Goal: Task Accomplishment & Management: Use online tool/utility

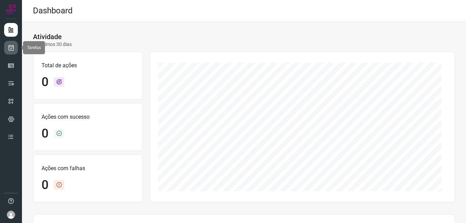
click at [15, 49] on link at bounding box center [11, 48] width 14 height 14
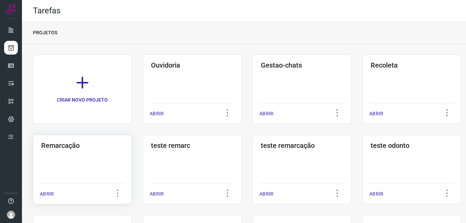
click at [76, 162] on div "Remarcação ABRIR" at bounding box center [82, 169] width 99 height 69
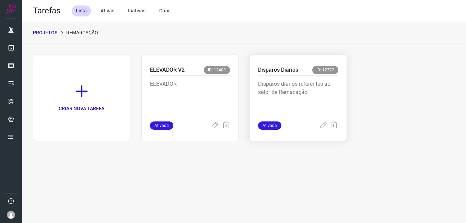
click at [277, 89] on p "Disparos diarios referentes ao setor de Remacação" at bounding box center [298, 97] width 80 height 34
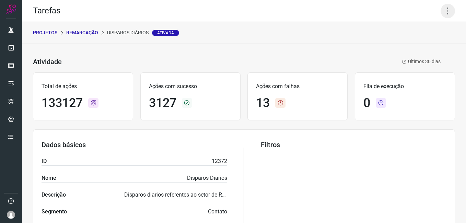
click at [440, 16] on icon at bounding box center [447, 11] width 14 height 14
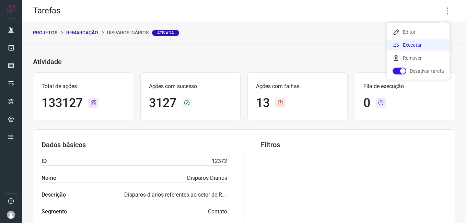
click at [425, 43] on li "Executar" at bounding box center [418, 44] width 62 height 11
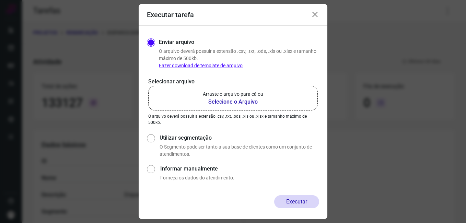
click at [253, 99] on b "Selecione o Arquivo" at bounding box center [233, 102] width 60 height 8
click at [0, 0] on input "Arraste o arquivo para cá ou Selecione o Arquivo" at bounding box center [0, 0] width 0 height 0
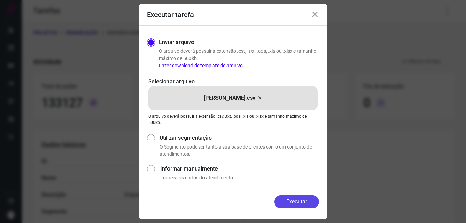
click at [303, 199] on button "Executar" at bounding box center [296, 201] width 45 height 13
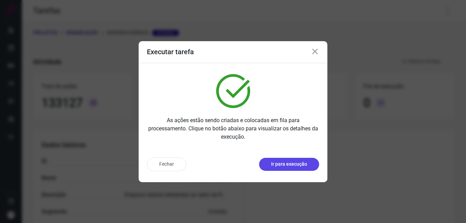
click at [284, 164] on p "Ir para execução" at bounding box center [289, 164] width 36 height 7
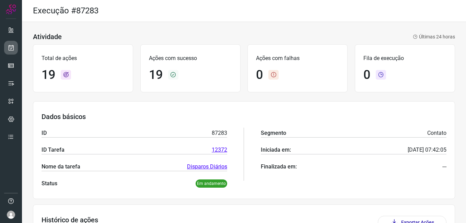
click at [8, 50] on icon at bounding box center [11, 47] width 7 height 7
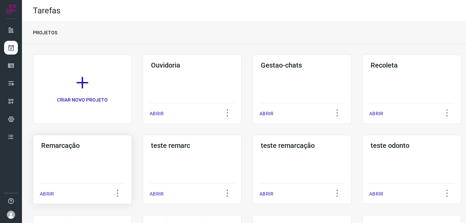
click at [119, 156] on div "Remarcação ABRIR" at bounding box center [82, 169] width 99 height 69
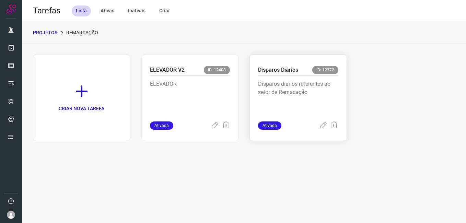
click at [327, 92] on p "Disparos diarios referentes ao setor de Remacação" at bounding box center [298, 97] width 80 height 34
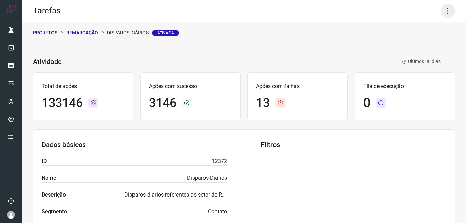
click at [442, 16] on icon at bounding box center [447, 11] width 14 height 14
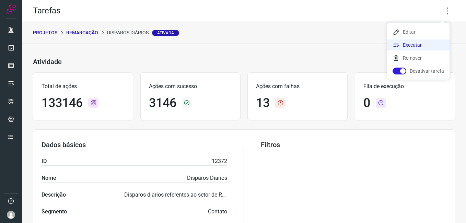
click at [427, 43] on li "Executar" at bounding box center [418, 44] width 62 height 11
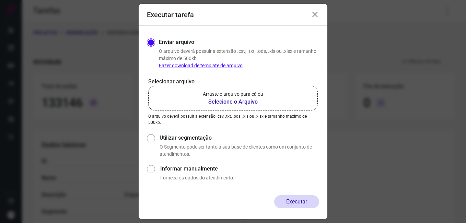
click at [252, 105] on label "Arraste o arquivo para cá ou Selecione o Arquivo" at bounding box center [232, 98] width 169 height 25
click at [250, 104] on b "Selecione o Arquivo" at bounding box center [233, 102] width 60 height 8
click at [0, 0] on input "Arraste o arquivo para cá ou Selecione o Arquivo" at bounding box center [0, 0] width 0 height 0
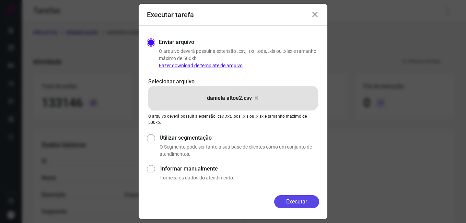
click at [295, 200] on button "Executar" at bounding box center [296, 201] width 45 height 13
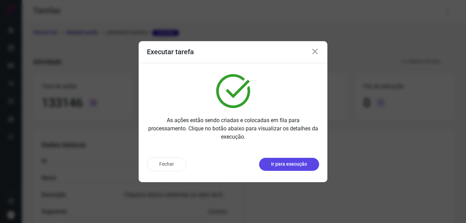
click at [292, 166] on p "Ir para execução" at bounding box center [289, 164] width 36 height 7
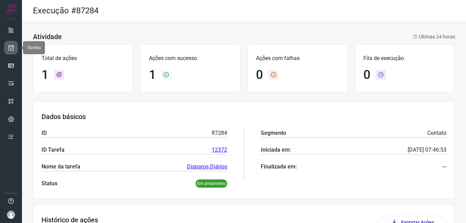
click at [12, 50] on icon at bounding box center [11, 47] width 7 height 7
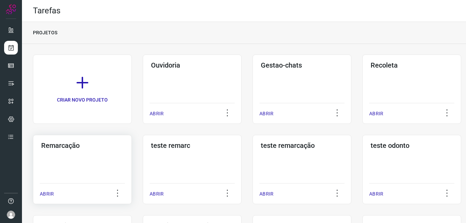
click at [80, 173] on div "Remarcação ABRIR" at bounding box center [82, 169] width 99 height 69
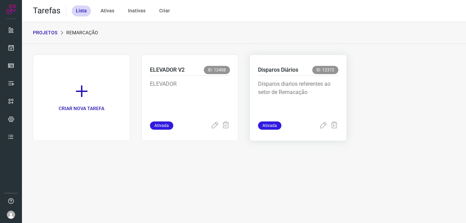
click at [310, 88] on p "Disparos diarios referentes ao setor de Remacação" at bounding box center [298, 97] width 80 height 34
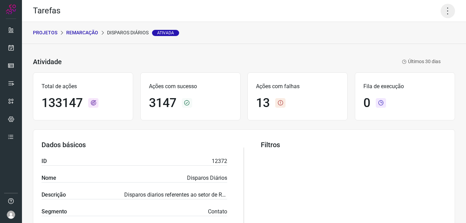
click at [441, 8] on icon at bounding box center [447, 11] width 14 height 14
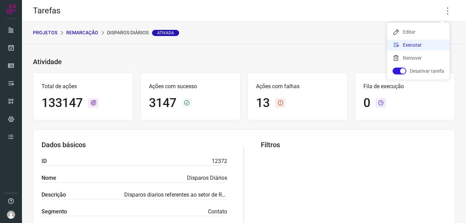
click at [425, 45] on li "Executar" at bounding box center [418, 44] width 62 height 11
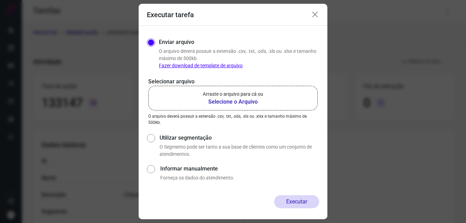
click at [253, 102] on b "Selecione o Arquivo" at bounding box center [233, 102] width 60 height 8
click at [0, 0] on input "Arraste o arquivo para cá ou Selecione o Arquivo" at bounding box center [0, 0] width 0 height 0
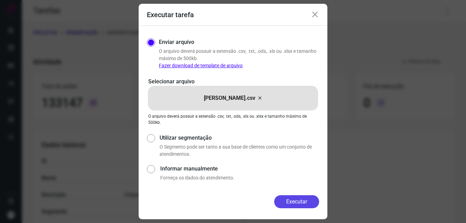
click at [293, 201] on button "Executar" at bounding box center [296, 201] width 45 height 13
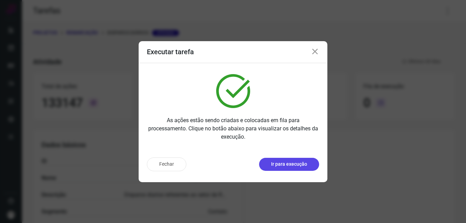
click at [283, 165] on p "Ir para execução" at bounding box center [289, 164] width 36 height 7
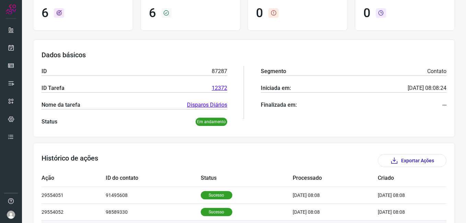
scroll to position [69, 0]
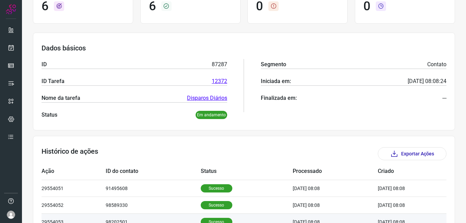
click at [240, 223] on html "Execução #87287 Atividade Últimas 24 horas Total de ações 6 Ações com sucesso 6…" at bounding box center [233, 111] width 466 height 223
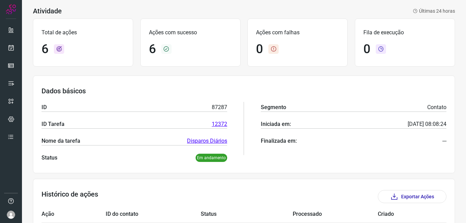
scroll to position [0, 0]
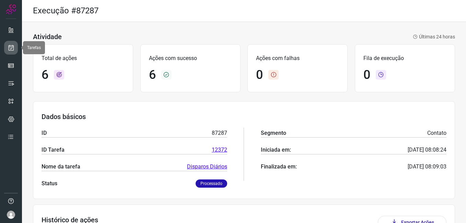
click at [7, 46] on link at bounding box center [11, 48] width 14 height 14
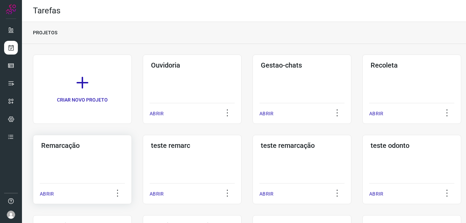
click at [70, 161] on div "Remarcação ABRIR" at bounding box center [82, 169] width 99 height 69
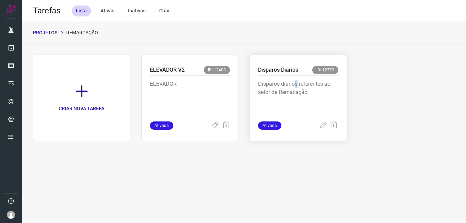
click at [296, 81] on p "Disparos diarios referentes ao setor de Remacação" at bounding box center [298, 97] width 80 height 34
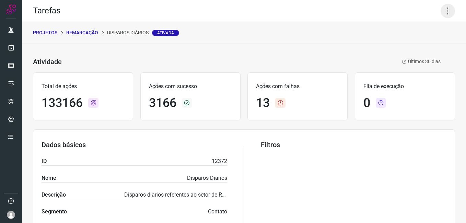
click at [441, 12] on icon at bounding box center [447, 11] width 14 height 14
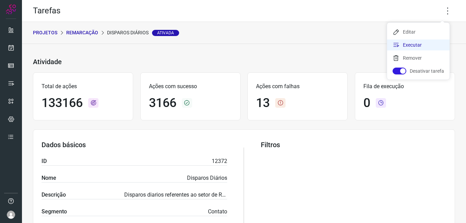
click at [420, 45] on li "Executar" at bounding box center [418, 44] width 62 height 11
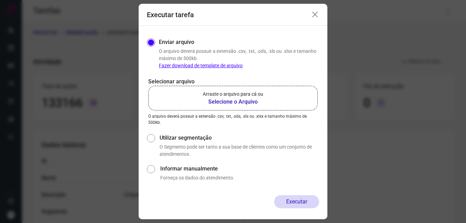
click at [244, 105] on b "Selecione o Arquivo" at bounding box center [233, 102] width 60 height 8
click at [0, 0] on input "Arraste o arquivo para cá ou Selecione o Arquivo" at bounding box center [0, 0] width 0 height 0
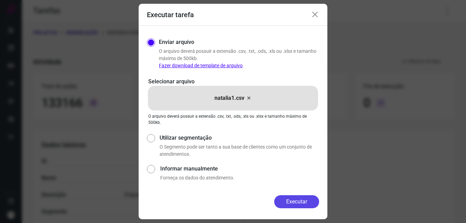
click at [301, 201] on button "Executar" at bounding box center [296, 201] width 45 height 13
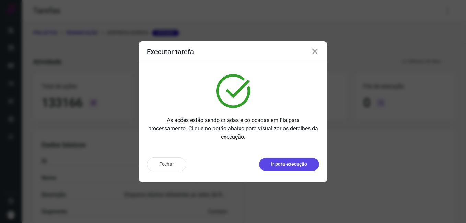
click at [286, 160] on button "Ir para execução" at bounding box center [289, 164] width 60 height 13
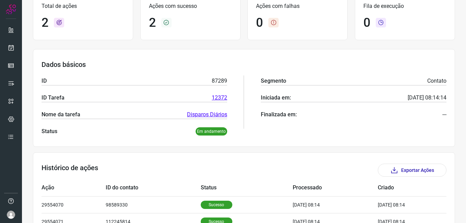
scroll to position [94, 0]
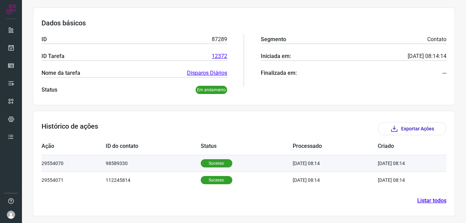
click at [209, 161] on p "Sucesso" at bounding box center [217, 163] width 32 height 8
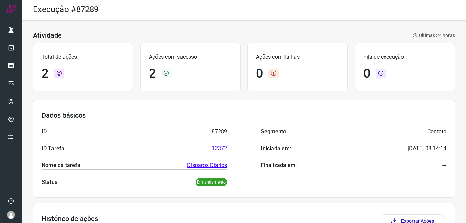
scroll to position [0, 0]
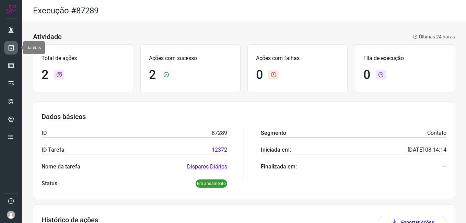
click at [5, 48] on link at bounding box center [11, 48] width 14 height 14
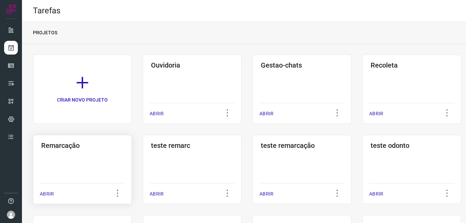
click at [96, 175] on div "Remarcação ABRIR" at bounding box center [82, 169] width 99 height 69
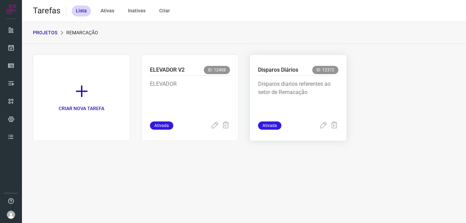
click at [285, 100] on p "Disparos diarios referentes ao setor de Remacação" at bounding box center [298, 97] width 80 height 34
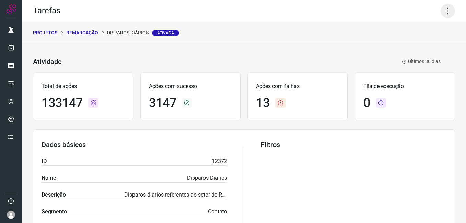
click at [443, 13] on icon at bounding box center [447, 11] width 14 height 14
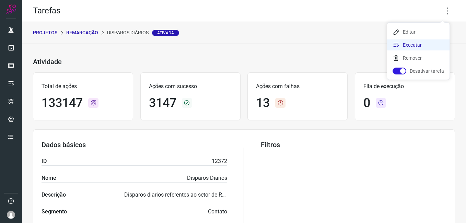
click at [405, 44] on li "Executar" at bounding box center [418, 44] width 62 height 11
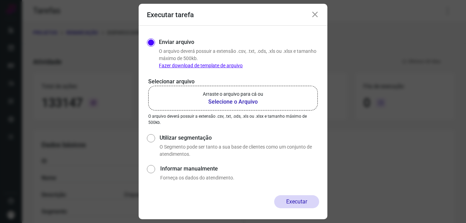
click at [241, 103] on b "Selecione o Arquivo" at bounding box center [233, 102] width 60 height 8
click at [0, 0] on input "Arraste o arquivo para cá ou Selecione o Arquivo" at bounding box center [0, 0] width 0 height 0
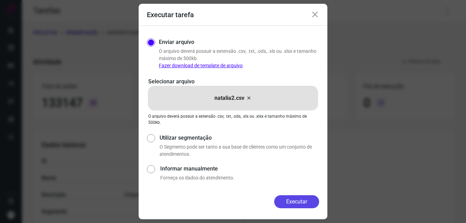
click at [301, 198] on button "Executar" at bounding box center [296, 201] width 45 height 13
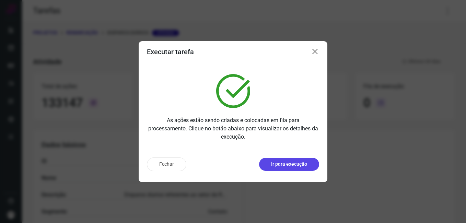
click at [285, 165] on p "Ir para execução" at bounding box center [289, 164] width 36 height 7
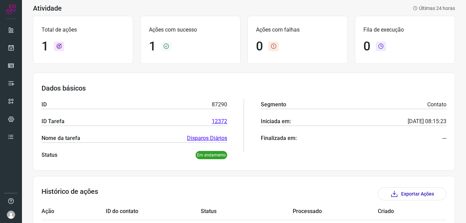
scroll to position [70, 0]
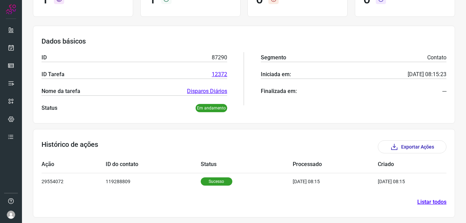
scroll to position [77, 0]
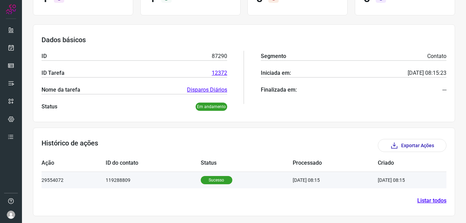
click at [213, 179] on p "Sucesso" at bounding box center [217, 180] width 32 height 8
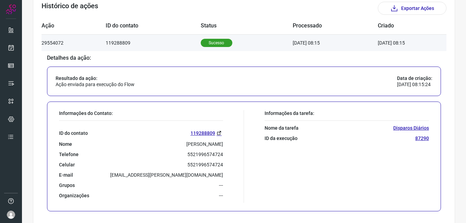
scroll to position [0, 0]
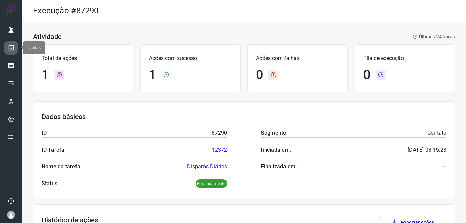
click at [8, 49] on icon at bounding box center [11, 47] width 7 height 7
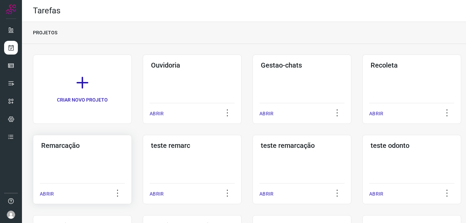
click at [92, 148] on h3 "Remarcação" at bounding box center [82, 145] width 82 height 8
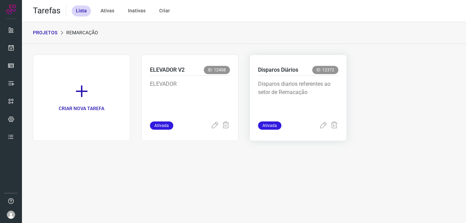
click at [302, 92] on p "Disparos diarios referentes ao setor de Remacação" at bounding box center [298, 97] width 80 height 34
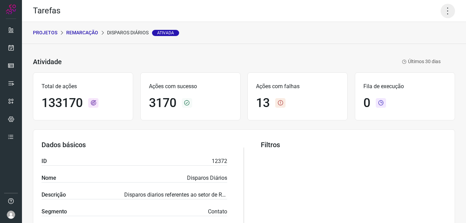
click at [440, 16] on icon at bounding box center [447, 11] width 14 height 14
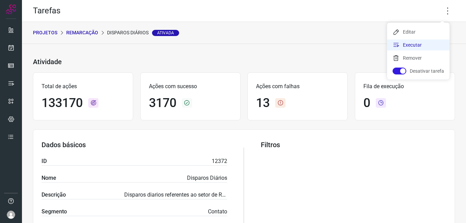
click at [423, 49] on li "Executar" at bounding box center [418, 44] width 62 height 11
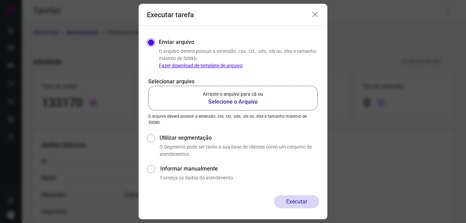
click at [239, 99] on b "Selecione o Arquivo" at bounding box center [233, 102] width 60 height 8
click at [0, 0] on input "Arraste o arquivo para cá ou Selecione o Arquivo" at bounding box center [0, 0] width 0 height 0
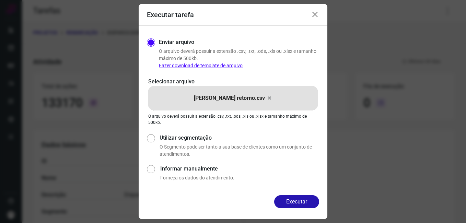
click at [287, 198] on button "Executar" at bounding box center [296, 201] width 45 height 13
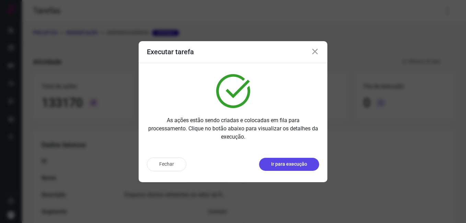
click at [292, 166] on p "Ir para execução" at bounding box center [289, 164] width 36 height 7
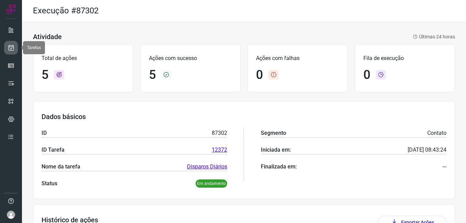
click at [10, 51] on link at bounding box center [11, 48] width 14 height 14
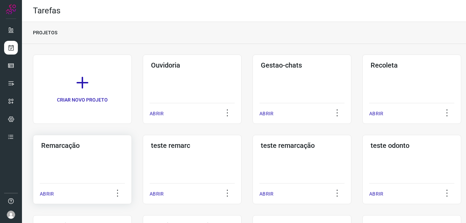
click at [71, 153] on div "Remarcação ABRIR" at bounding box center [82, 169] width 99 height 69
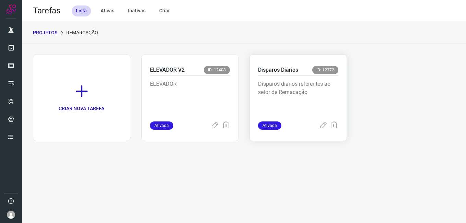
click at [284, 77] on div "Disparos diarios referentes ao setor de Remacação" at bounding box center [298, 99] width 80 height 46
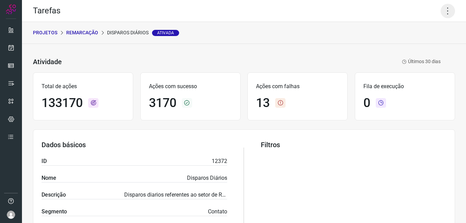
click at [445, 10] on icon at bounding box center [447, 11] width 14 height 14
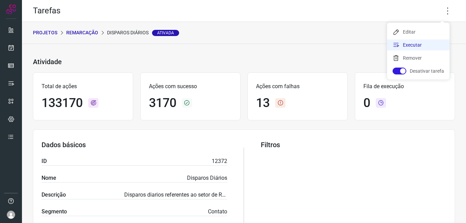
click at [416, 45] on li "Executar" at bounding box center [418, 44] width 62 height 11
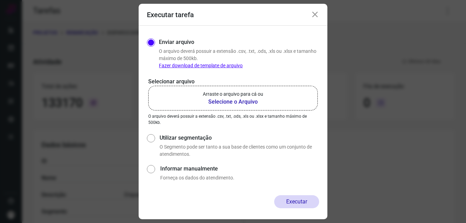
click at [239, 99] on b "Selecione o Arquivo" at bounding box center [233, 102] width 60 height 8
click at [0, 0] on input "Arraste o arquivo para cá ou Selecione o Arquivo" at bounding box center [0, 0] width 0 height 0
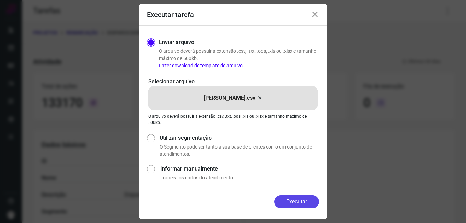
click at [302, 202] on button "Executar" at bounding box center [296, 201] width 45 height 13
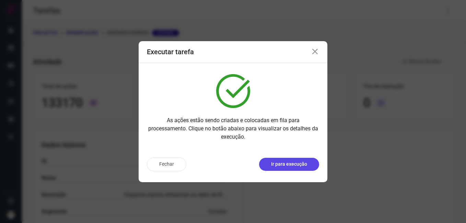
click at [283, 165] on p "Ir para execução" at bounding box center [289, 164] width 36 height 7
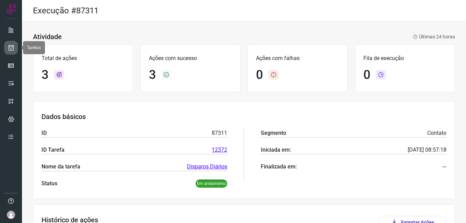
click at [10, 50] on icon at bounding box center [11, 47] width 7 height 7
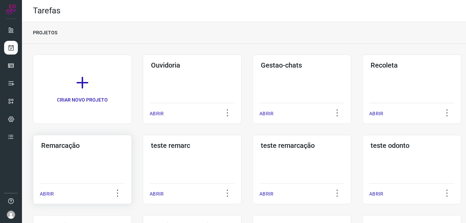
click at [59, 163] on div "Remarcação ABRIR" at bounding box center [82, 169] width 99 height 69
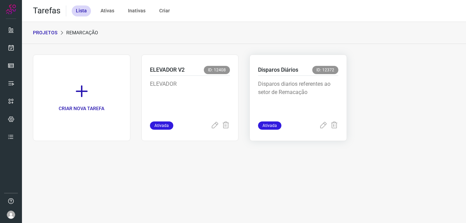
click at [273, 87] on p "Disparos diarios referentes ao setor de Remacação" at bounding box center [298, 97] width 80 height 34
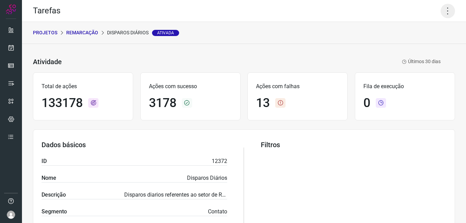
click at [443, 14] on icon at bounding box center [447, 11] width 14 height 14
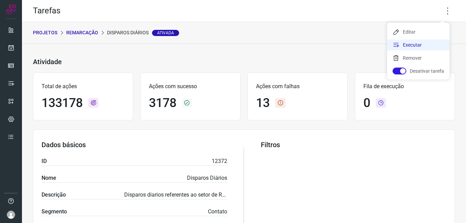
click at [422, 45] on li "Executar" at bounding box center [418, 44] width 62 height 11
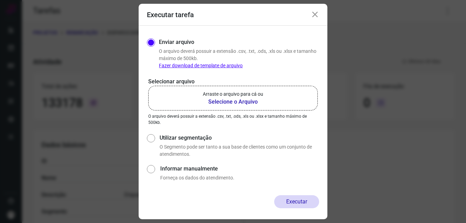
click at [234, 102] on b "Selecione o Arquivo" at bounding box center [233, 102] width 60 height 8
click at [0, 0] on input "Arraste o arquivo para cá ou Selecione o Arquivo" at bounding box center [0, 0] width 0 height 0
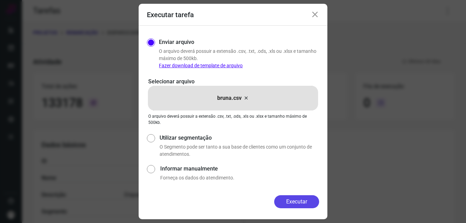
click at [297, 200] on button "Executar" at bounding box center [296, 201] width 45 height 13
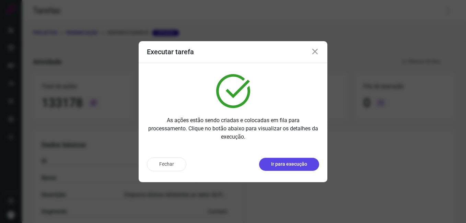
click at [284, 165] on p "Ir para execução" at bounding box center [289, 164] width 36 height 7
